Goal: Download file/media

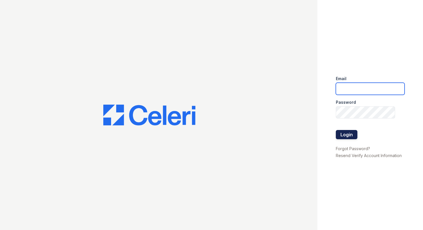
type input "[EMAIL_ADDRESS][DOMAIN_NAME]"
click at [348, 133] on button "Login" at bounding box center [347, 134] width 22 height 9
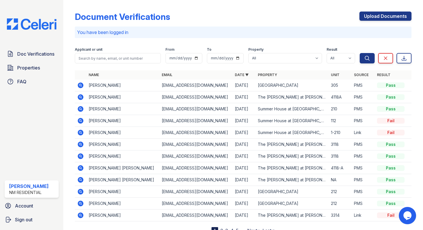
click at [80, 120] on icon at bounding box center [79, 120] width 1 height 1
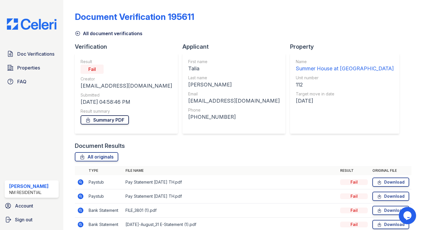
click at [104, 123] on link "Summary PDF" at bounding box center [105, 119] width 48 height 9
click at [35, 24] on img at bounding box center [31, 23] width 59 height 11
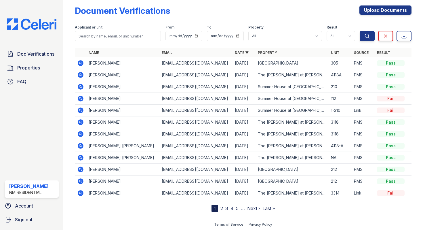
scroll to position [7, 0]
